Goal: Find specific page/section: Find specific page/section

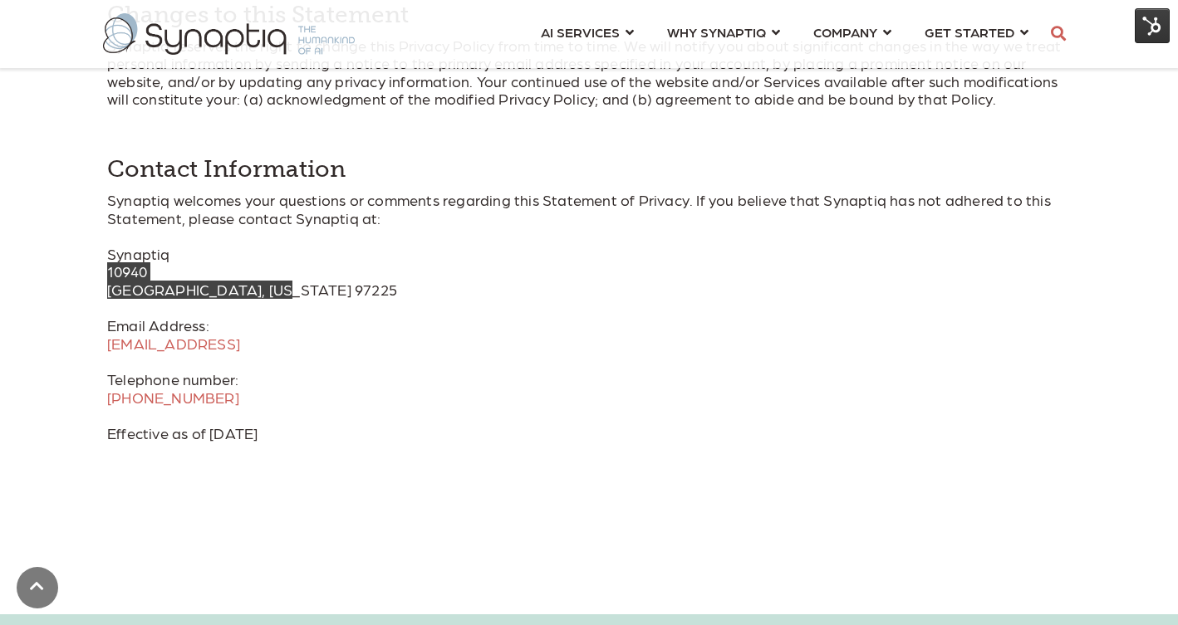
scroll to position [0, 7]
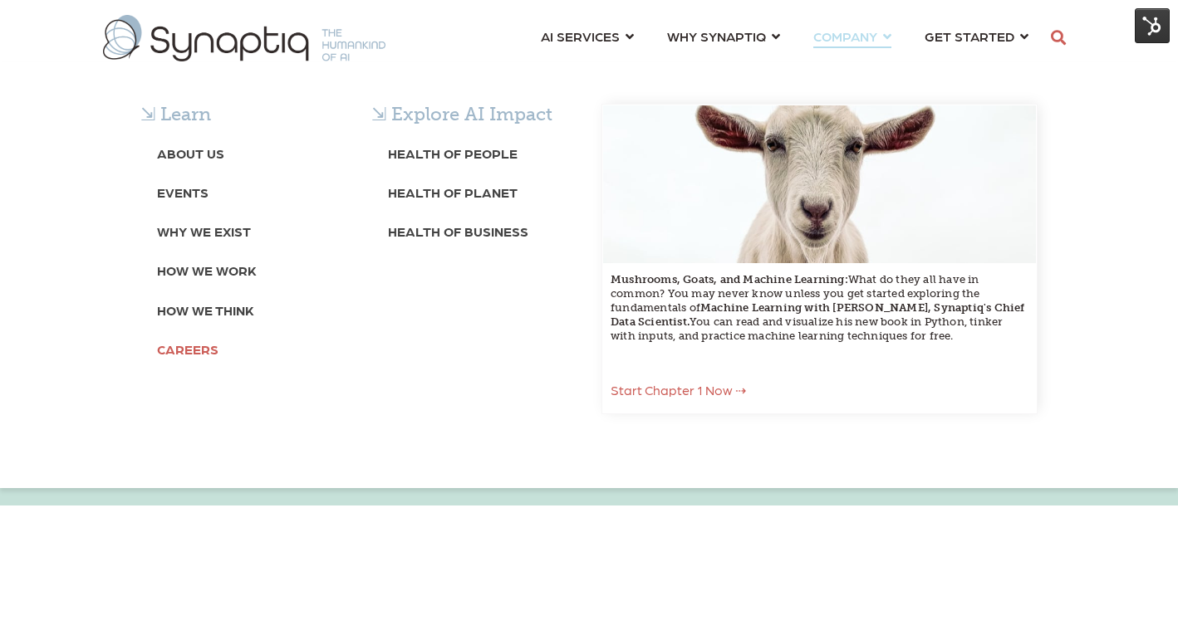
click at [184, 350] on b "Careers" at bounding box center [187, 349] width 61 height 16
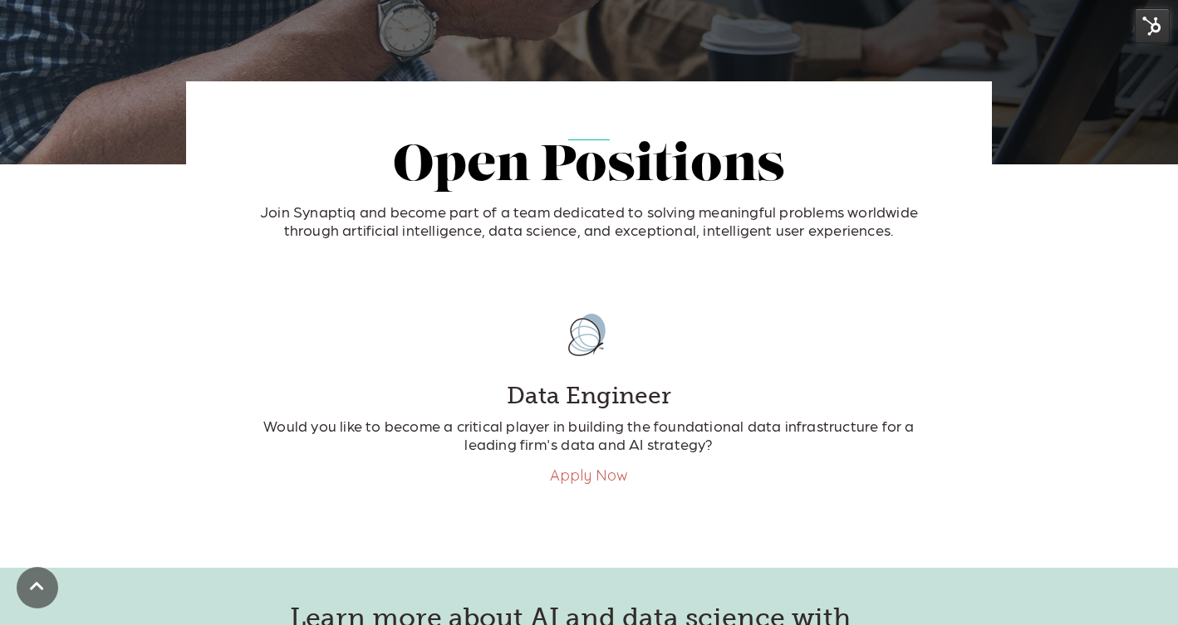
scroll to position [283, 0]
